Goal: Transaction & Acquisition: Purchase product/service

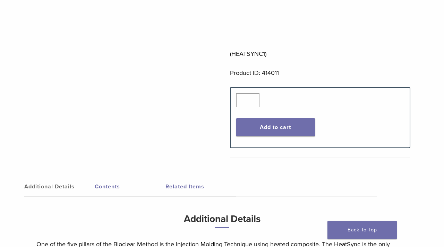
scroll to position [345, 0]
click at [281, 128] on button "Add to cart" at bounding box center [275, 127] width 79 height 18
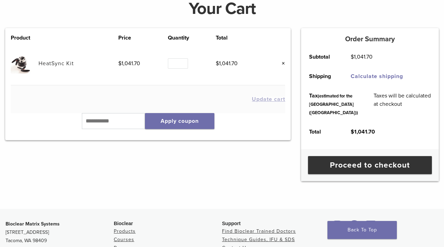
scroll to position [105, 0]
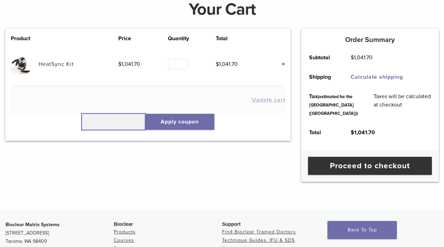
click at [121, 123] on input "text" at bounding box center [113, 122] width 63 height 16
type input "******"
click at [185, 124] on button "Apply coupon" at bounding box center [179, 122] width 69 height 16
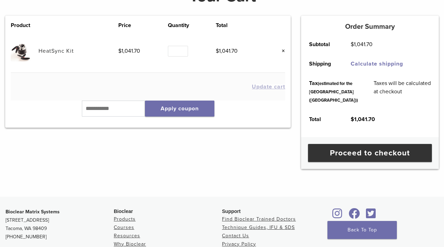
scroll to position [83, 0]
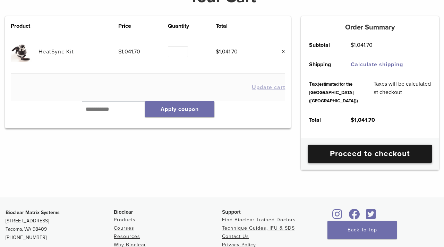
click at [383, 163] on link "Proceed to checkout" at bounding box center [370, 154] width 124 height 18
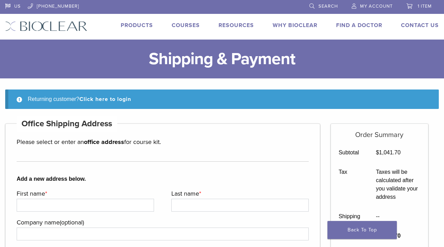
click at [369, 5] on span "My Account" at bounding box center [376, 6] width 33 height 6
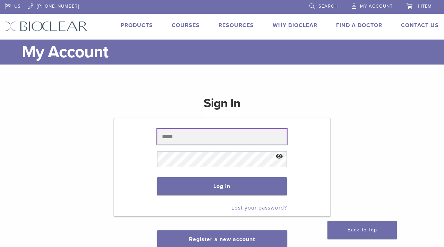
click at [227, 131] on input "text" at bounding box center [222, 137] width 130 height 16
type input "**********"
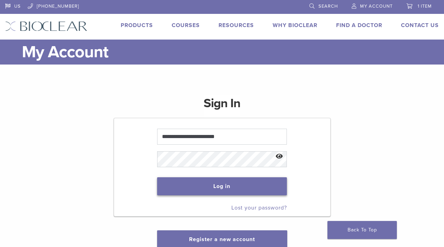
click at [224, 186] on button "Log in" at bounding box center [222, 186] width 130 height 18
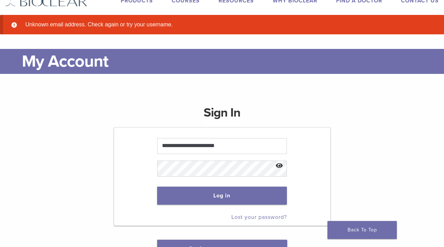
scroll to position [25, 0]
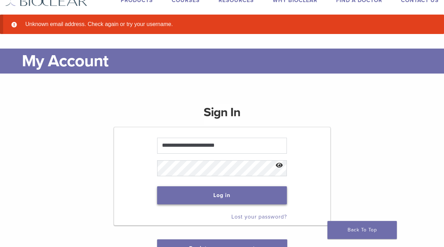
click at [240, 199] on button "Log in" at bounding box center [222, 195] width 130 height 18
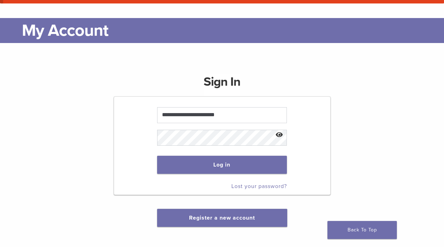
scroll to position [58, 0]
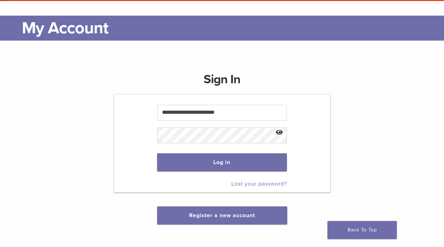
click at [267, 182] on link "Lost your password?" at bounding box center [259, 183] width 56 height 7
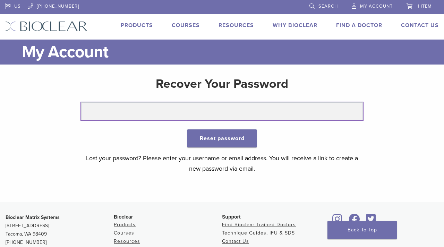
click at [210, 115] on input "text" at bounding box center [222, 111] width 282 height 18
type input "**********"
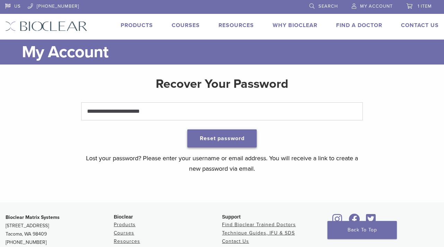
click at [233, 138] on button "Reset password" at bounding box center [221, 138] width 69 height 18
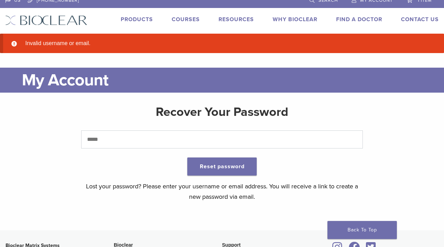
scroll to position [5, 0]
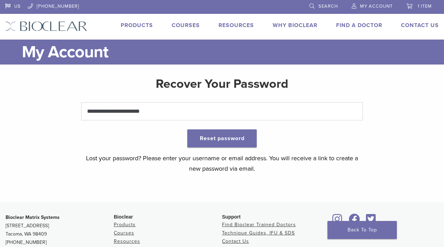
click at [362, 5] on span "My Account" at bounding box center [376, 6] width 33 height 6
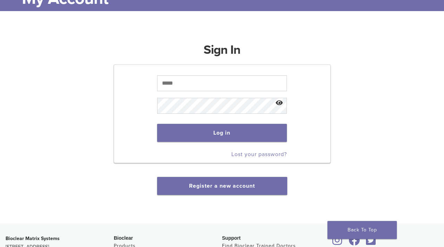
scroll to position [51, 0]
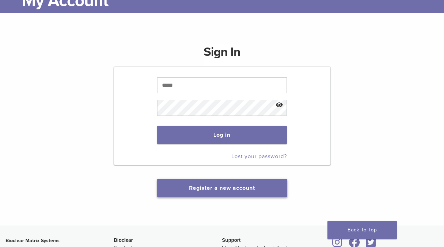
click at [224, 188] on link "Register a new account" at bounding box center [222, 188] width 66 height 7
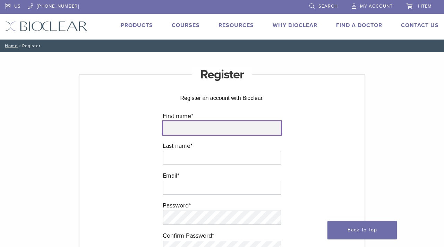
click at [202, 126] on input "First name *" at bounding box center [222, 128] width 118 height 14
type input "*********"
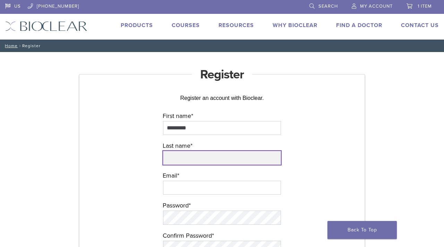
click at [206, 159] on input "Last name *" at bounding box center [222, 158] width 118 height 14
type input "*******"
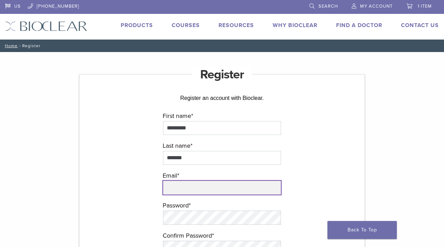
click at [219, 187] on input "email" at bounding box center [222, 188] width 118 height 14
type input "**********"
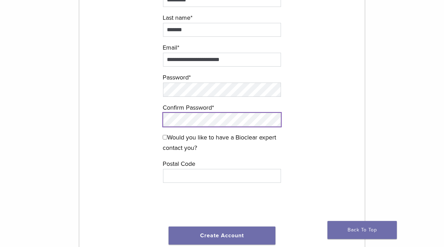
scroll to position [141, 0]
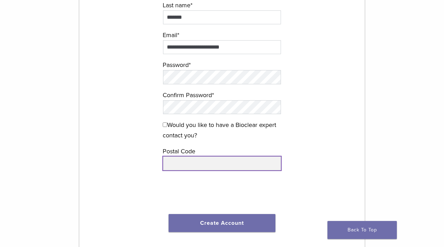
click at [205, 167] on input "text" at bounding box center [222, 163] width 118 height 14
type input "*****"
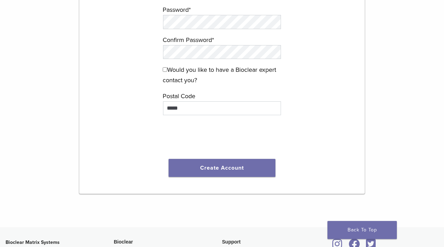
scroll to position [197, 0]
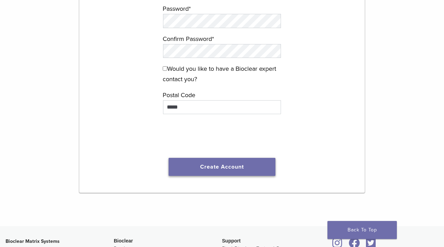
click at [218, 168] on button "Create Account" at bounding box center [222, 167] width 107 height 18
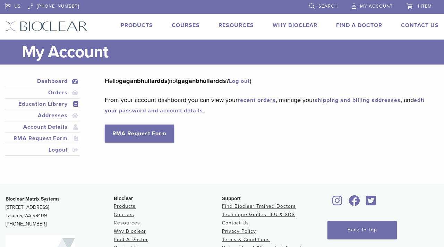
click at [50, 104] on link "Education Library" at bounding box center [43, 104] width 72 height 8
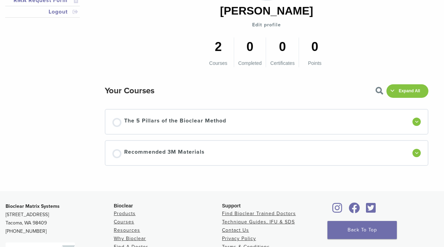
scroll to position [137, 0]
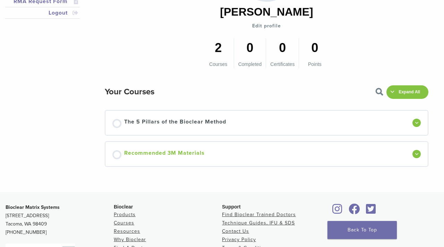
click at [191, 151] on span "Recommended 3M Materials" at bounding box center [164, 154] width 80 height 10
